Goal: Information Seeking & Learning: Compare options

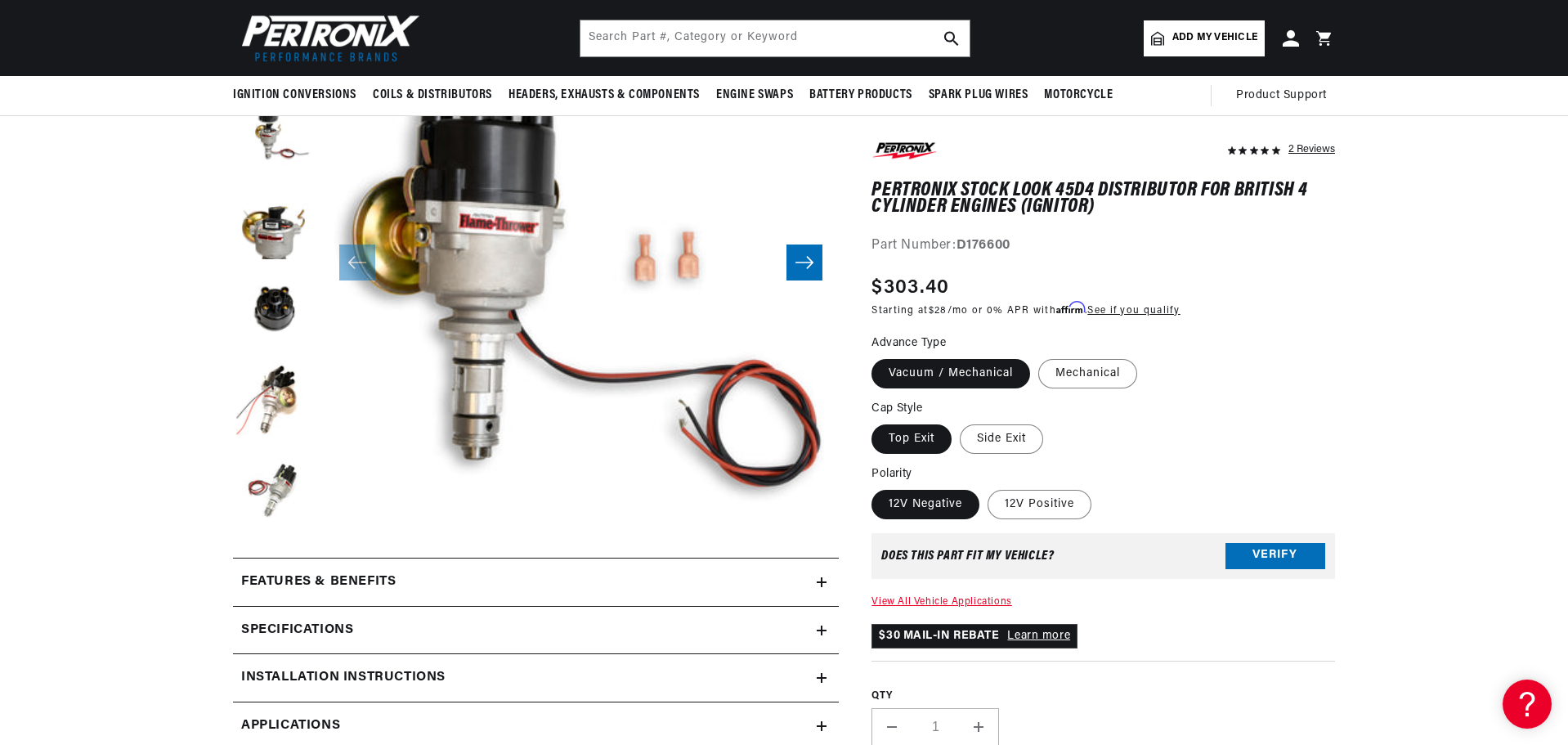
scroll to position [0, 1021]
click at [1066, 510] on label "12V Positive" at bounding box center [1040, 504] width 104 height 30
click at [989, 487] on input "12V Positive" at bounding box center [988, 486] width 1 height 1
radio input "true"
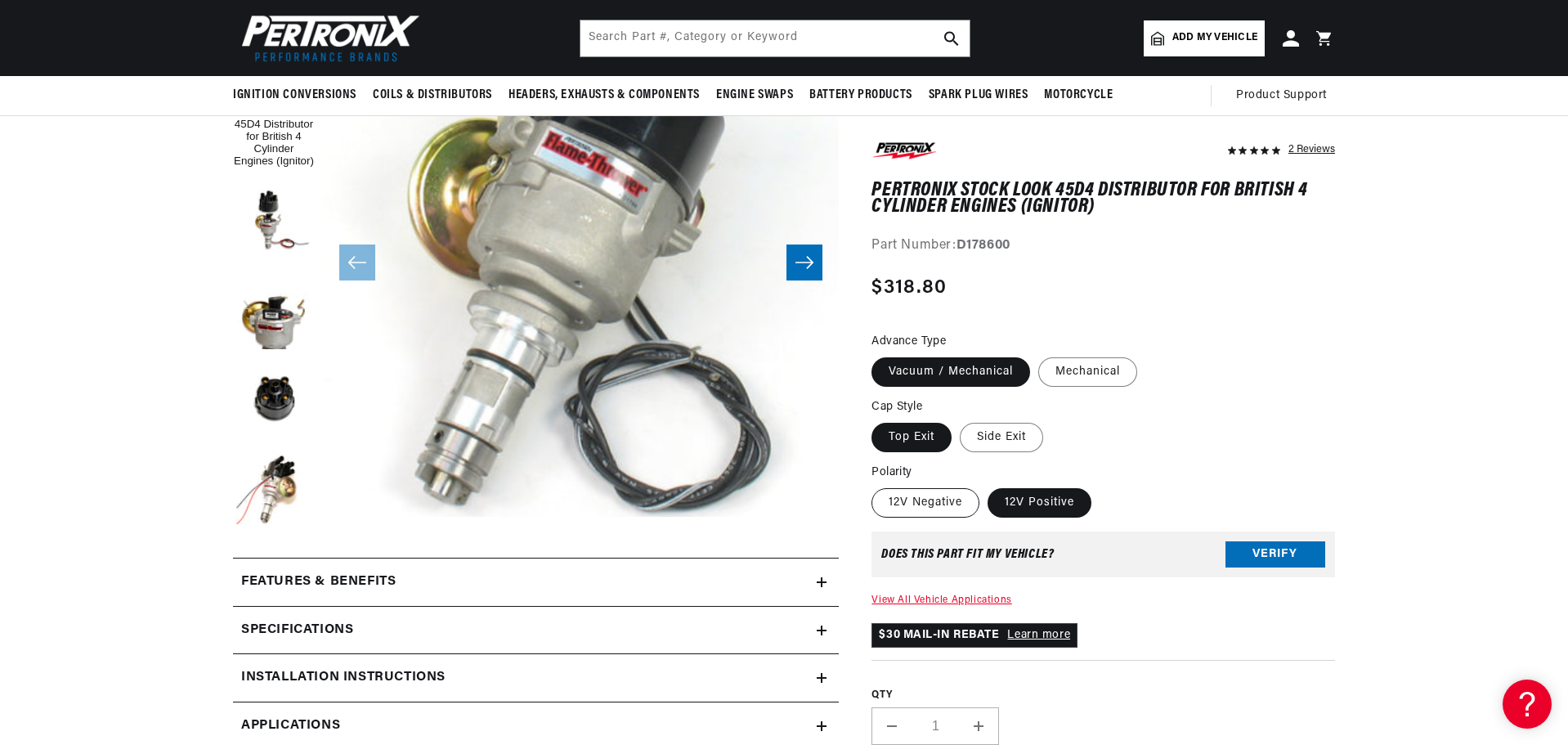
click at [952, 501] on label "12V Negative" at bounding box center [925, 502] width 108 height 30
click at [876, 485] on input "12V Negative" at bounding box center [876, 485] width 1 height 1
radio input "true"
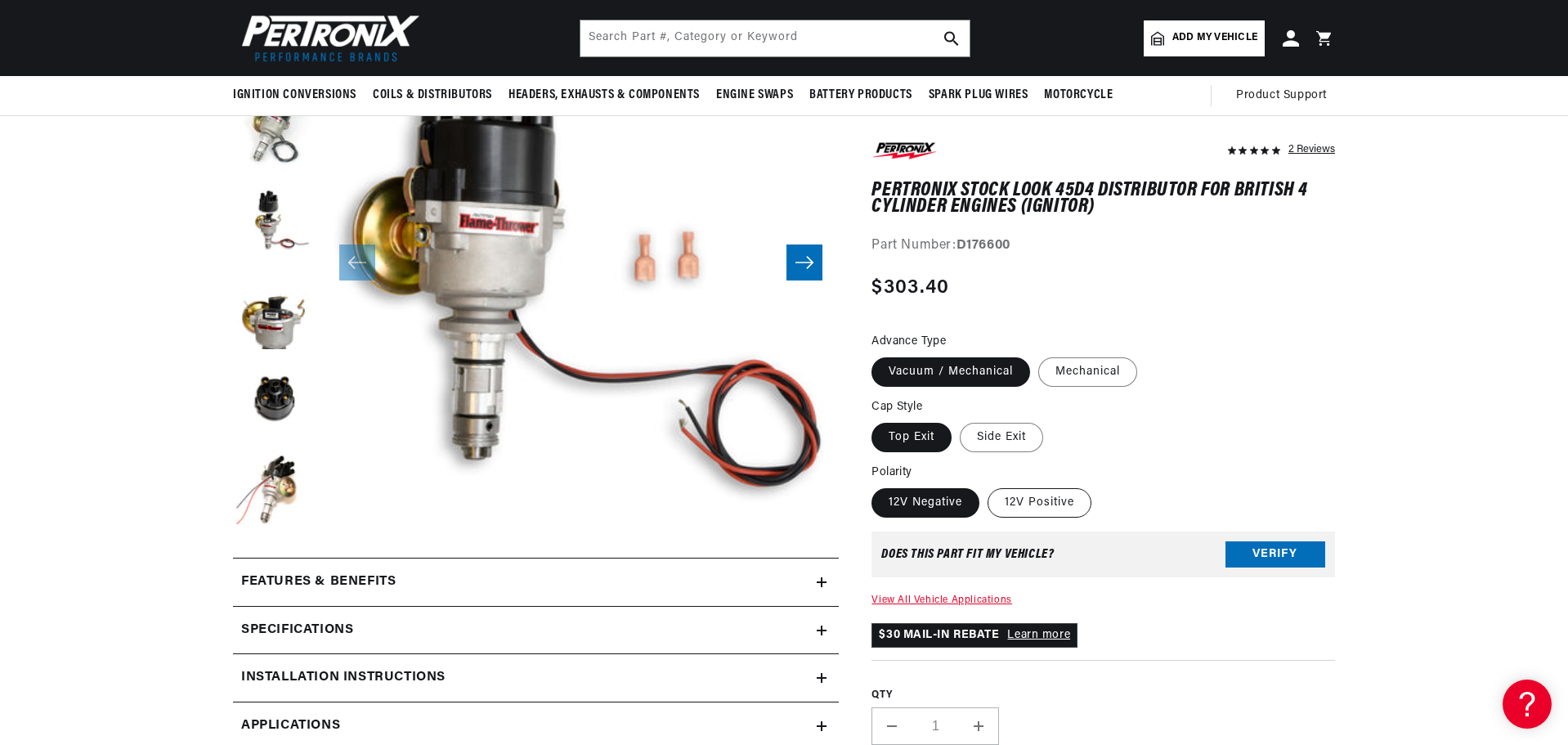
click at [1026, 504] on label "12V Positive" at bounding box center [1040, 502] width 104 height 30
click at [989, 485] on input "12V Positive" at bounding box center [988, 485] width 1 height 1
radio input "true"
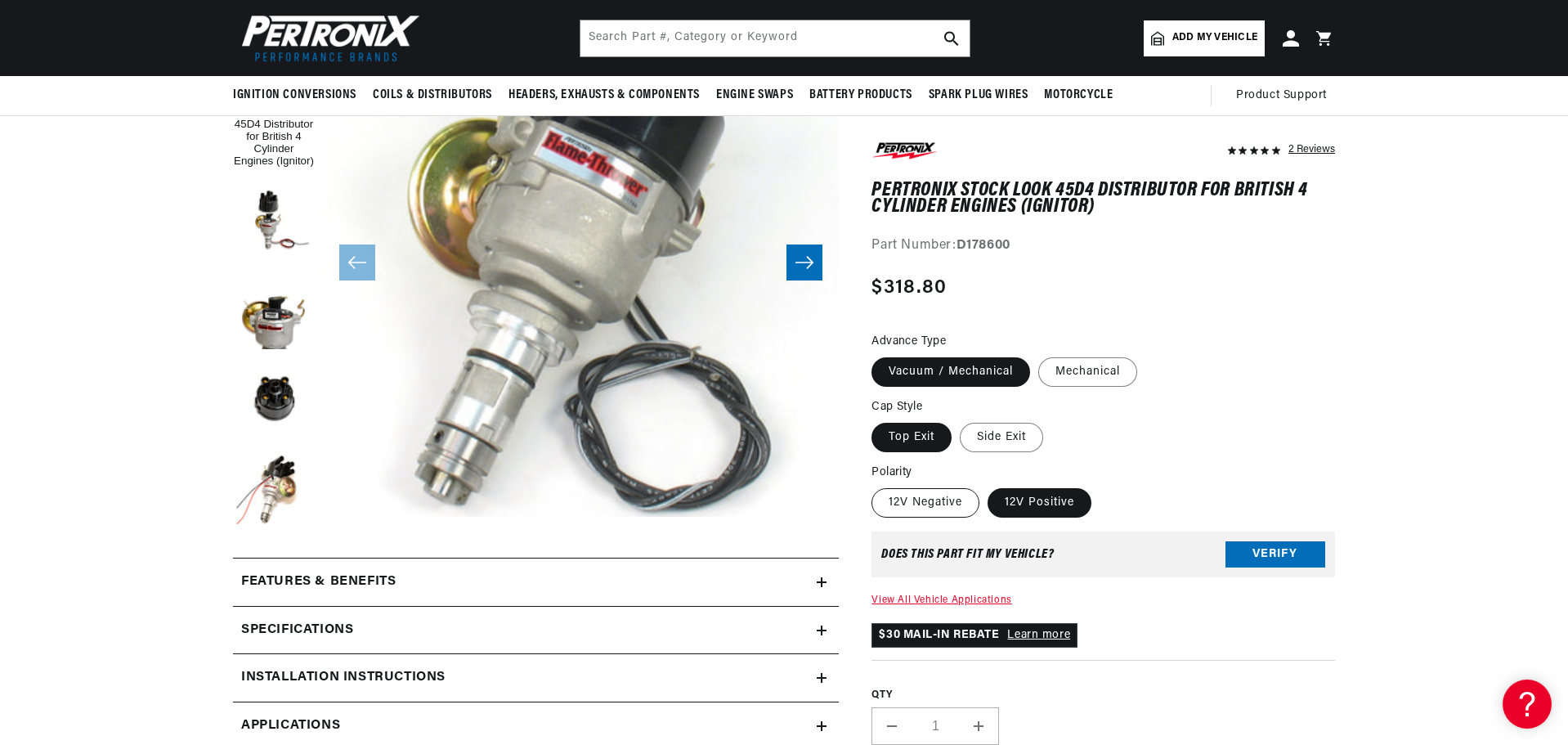
scroll to position [0, 2043]
click at [925, 510] on label "12V Negative" at bounding box center [925, 502] width 108 height 30
click at [876, 485] on input "12V Negative" at bounding box center [876, 485] width 1 height 1
radio input "true"
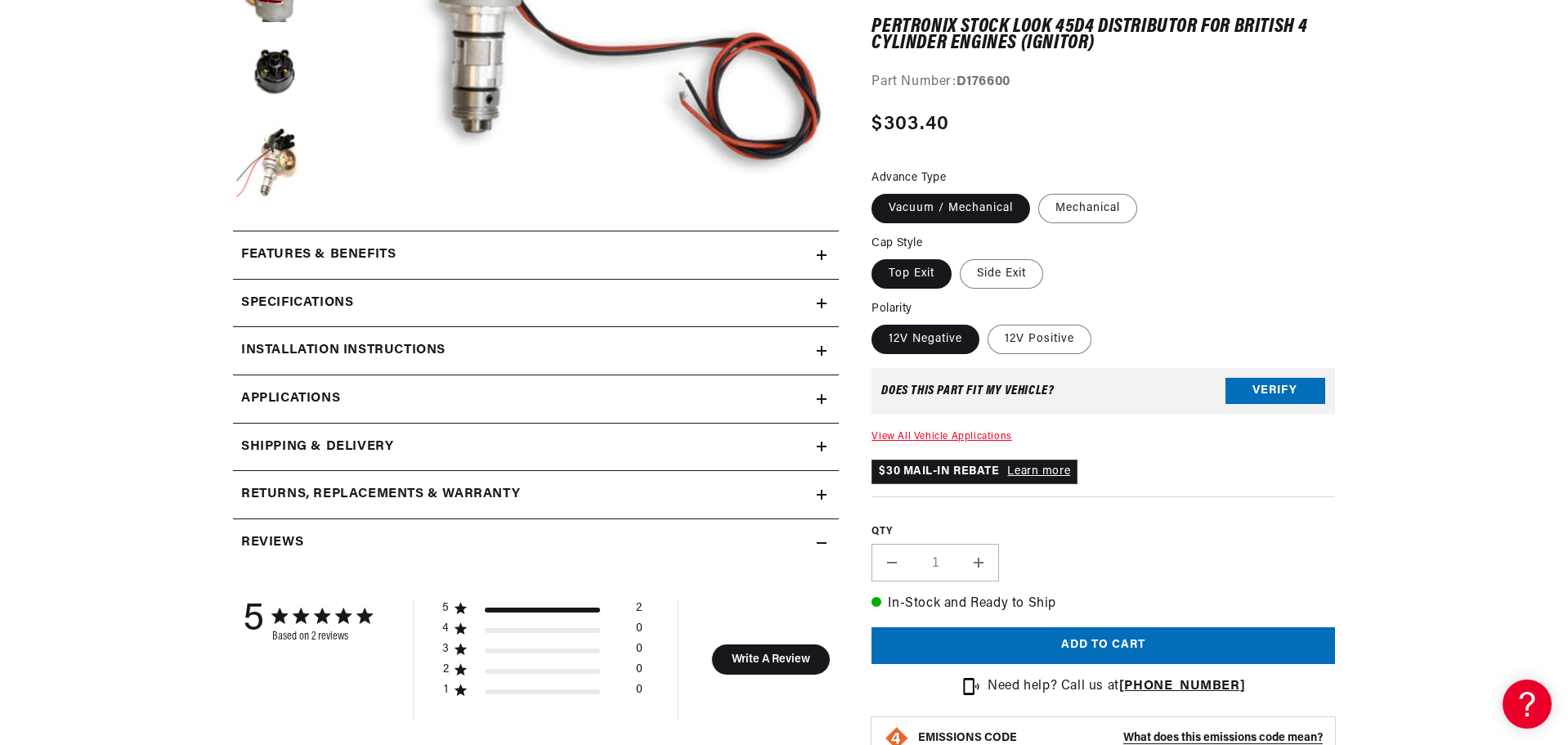
scroll to position [0, 1021]
click at [654, 301] on div "Specifications" at bounding box center [525, 303] width 583 height 21
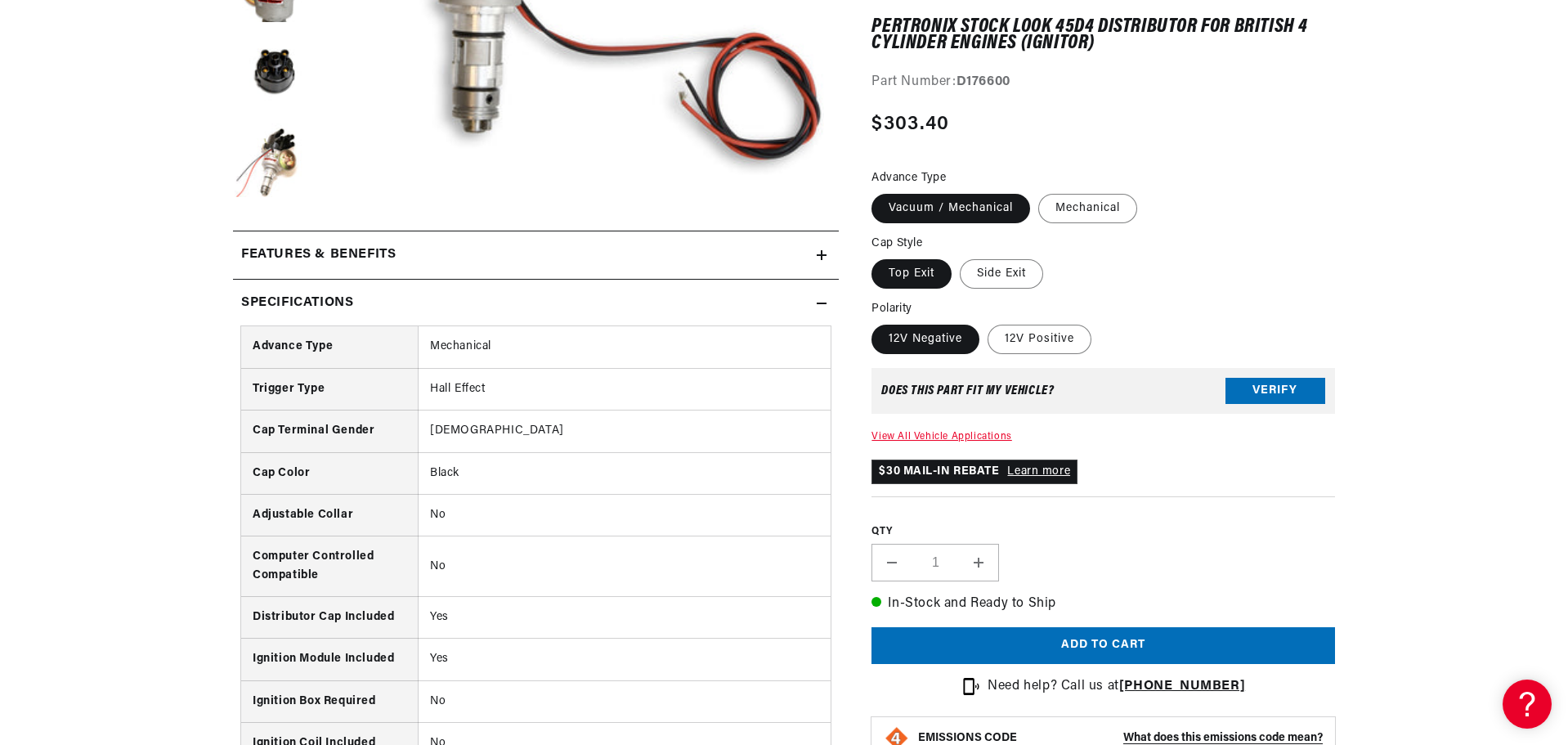
click at [654, 301] on div "Specifications" at bounding box center [525, 303] width 583 height 21
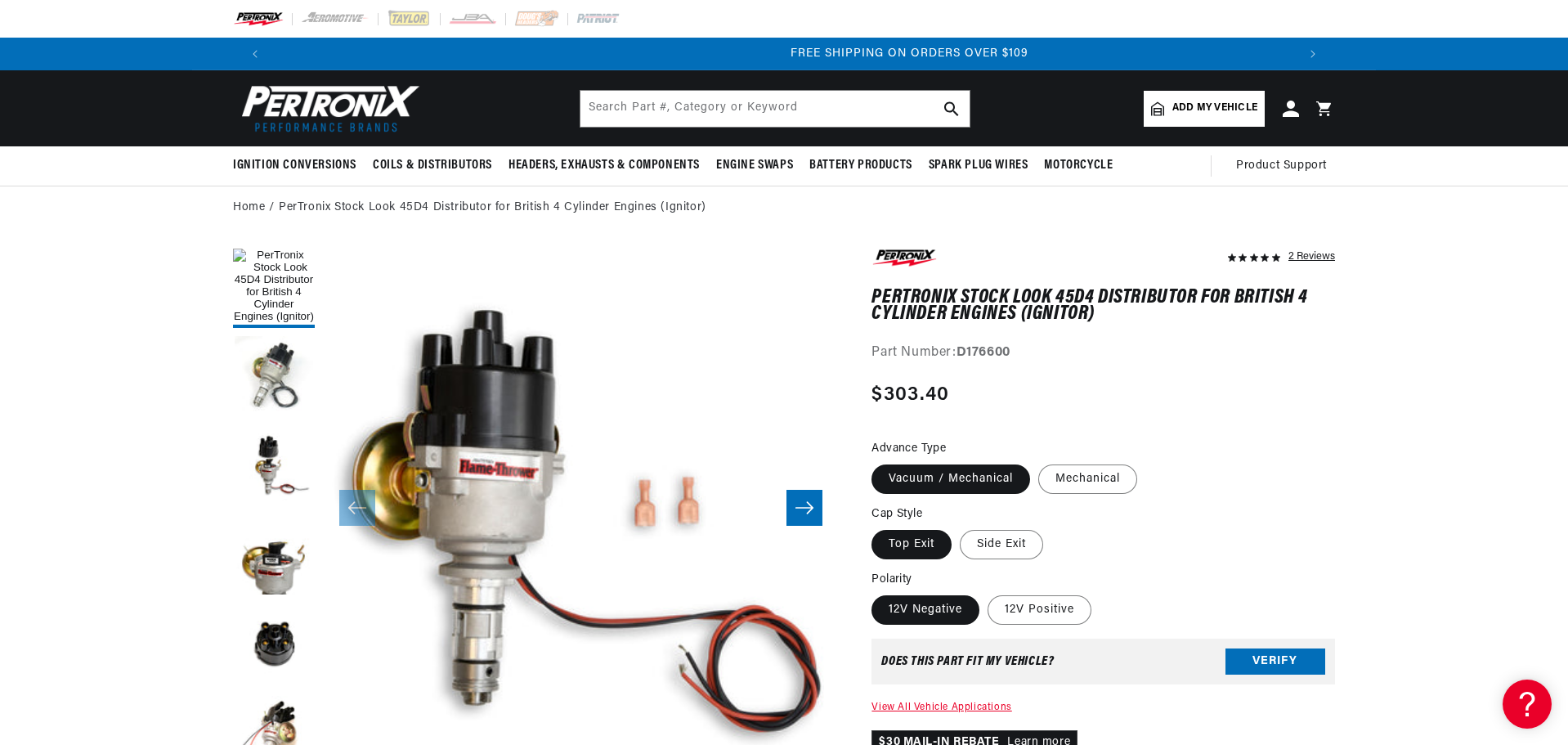
scroll to position [0, 2043]
